Goal: Find specific page/section: Find specific page/section

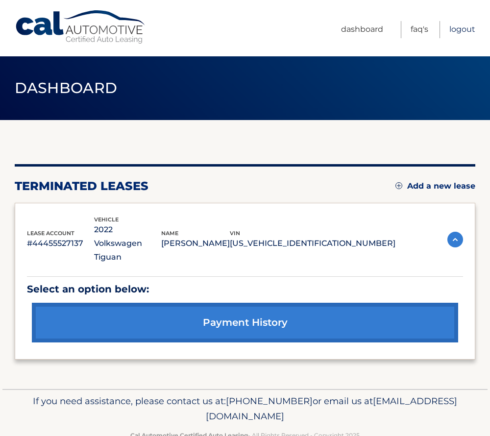
click at [460, 31] on link "Logout" at bounding box center [462, 29] width 26 height 17
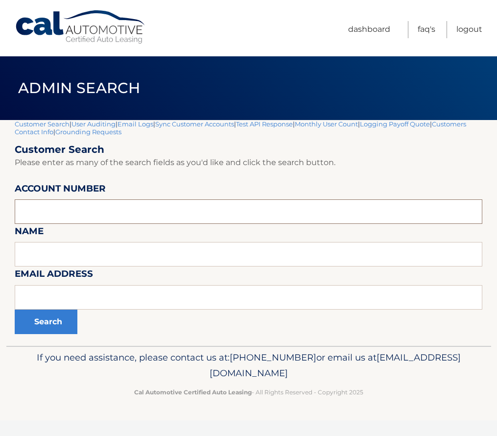
click at [64, 212] on input "text" at bounding box center [248, 211] width 467 height 24
paste input "44455990852"
type input "44455990852"
click at [54, 317] on button "Search" at bounding box center [46, 321] width 63 height 24
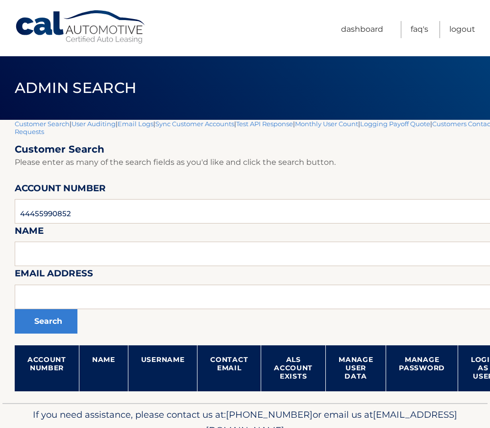
scroll to position [49, 0]
